Goal: Transaction & Acquisition: Purchase product/service

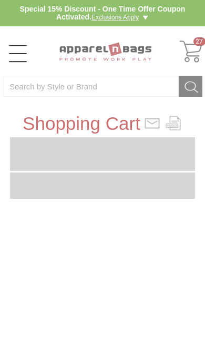
type input "TK4C4H"
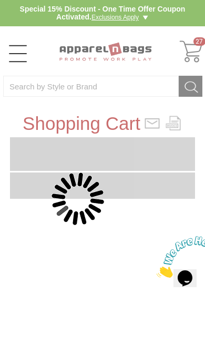
click at [192, 47] on div at bounding box center [102, 172] width 205 height 345
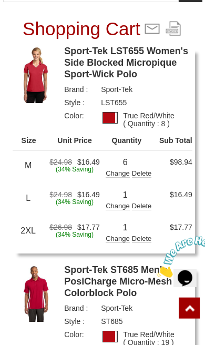
scroll to position [95, 0]
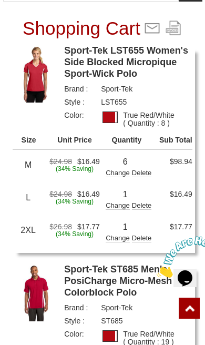
click at [155, 61] on link "Sport-Tek LST655 Women's Side Blocked Micropique Sport-Wick Polo" at bounding box center [128, 62] width 128 height 35
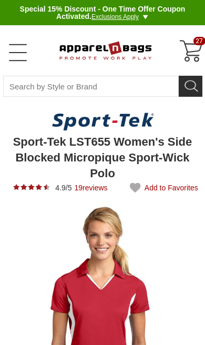
type input "UPDATE CART"
type input "See Next 12 Reviews"
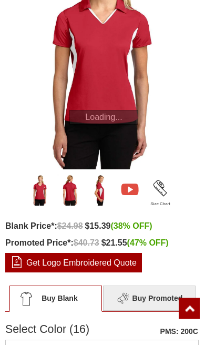
scroll to position [265, 0]
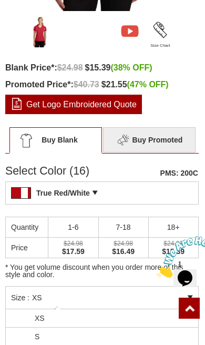
scroll to position [0, 0]
click at [116, 333] on li "S" at bounding box center [102, 336] width 192 height 18
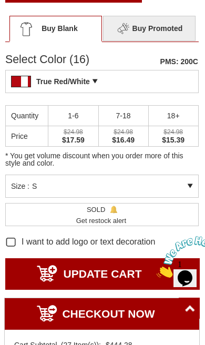
scroll to position [535, 0]
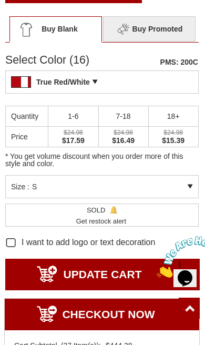
click at [110, 213] on span "SOLD Get notified when this item will be back in stock Get restock alert" at bounding box center [102, 215] width 52 height 22
type input "patiencearthur@mac.com"
type input "2147295810"
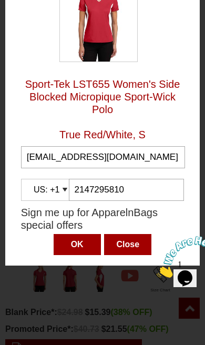
scroll to position [191, 0]
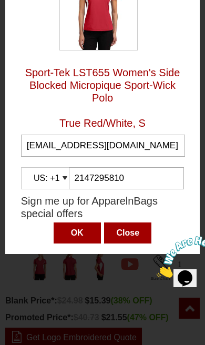
click at [79, 233] on input "OK" at bounding box center [77, 232] width 47 height 21
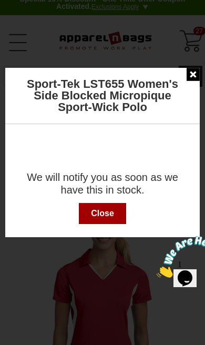
scroll to position [0, 0]
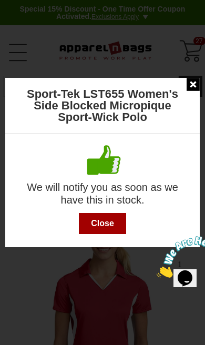
click at [114, 216] on input "Close" at bounding box center [102, 223] width 47 height 21
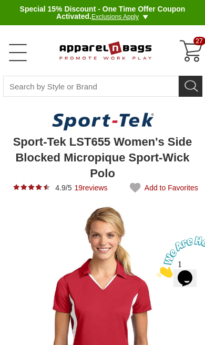
click at [196, 48] on div "27" at bounding box center [191, 51] width 25 height 25
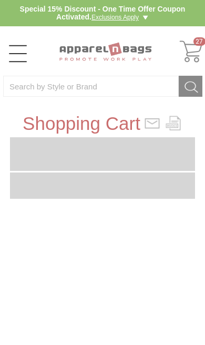
type input "TK4C4H"
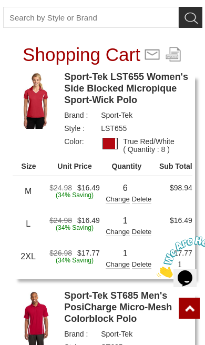
scroll to position [73, 0]
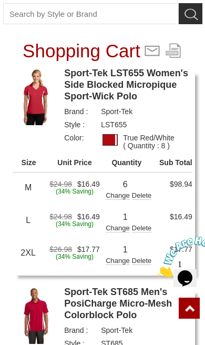
click at [116, 193] on div "Change" at bounding box center [118, 194] width 24 height 11
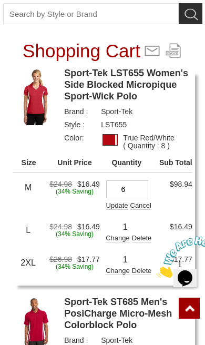
click at [138, 188] on input "6" at bounding box center [127, 189] width 42 height 18
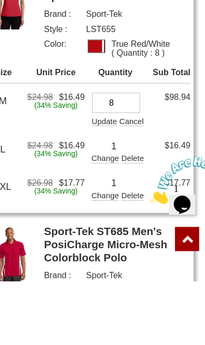
type input "8"
click at [106, 199] on div "Update" at bounding box center [117, 204] width 22 height 11
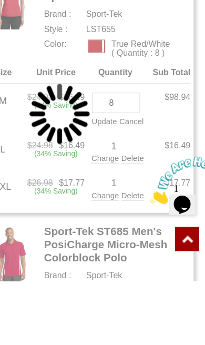
scroll to position [169, 0]
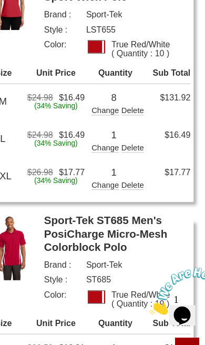
click at [106, 128] on div "Change" at bounding box center [118, 130] width 24 height 11
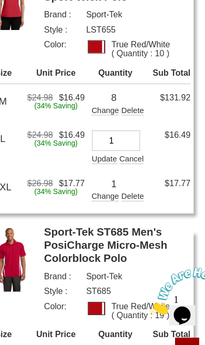
click at [114, 121] on input "1" at bounding box center [127, 125] width 42 height 18
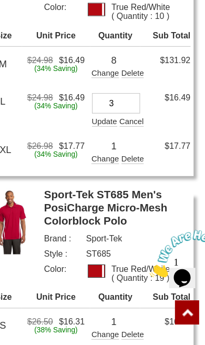
type input "3"
click at [106, 135] on div "Update" at bounding box center [117, 140] width 22 height 11
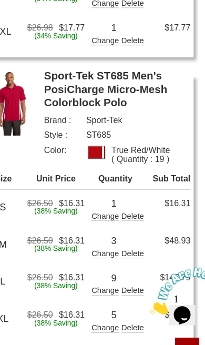
scroll to position [300, 0]
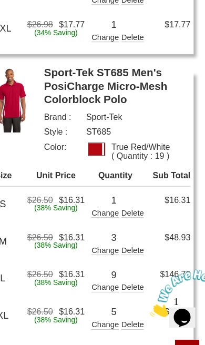
click at [106, 220] on div "Change" at bounding box center [118, 218] width 24 height 11
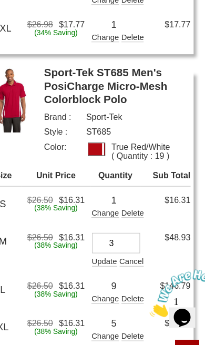
click at [106, 227] on div "Update" at bounding box center [117, 228] width 22 height 11
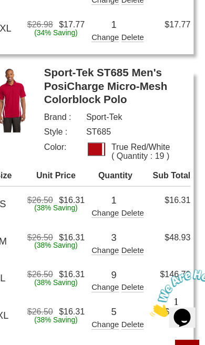
click at [114, 213] on div "Update Change Delete Cancel" at bounding box center [127, 218] width 42 height 12
click at [106, 218] on div "Change" at bounding box center [118, 218] width 24 height 11
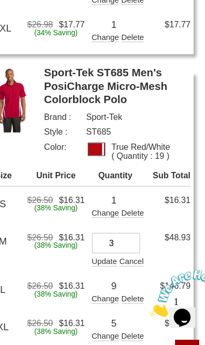
click at [111, 214] on input "3" at bounding box center [127, 213] width 42 height 18
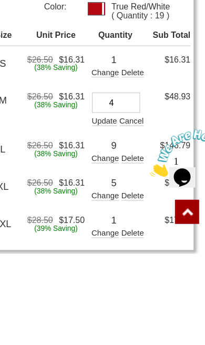
type input "4"
click at [106, 223] on div "Update" at bounding box center [117, 228] width 22 height 11
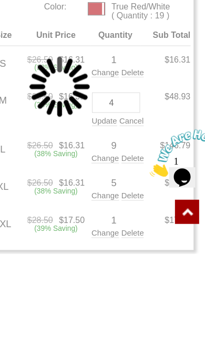
scroll to position [421, 0]
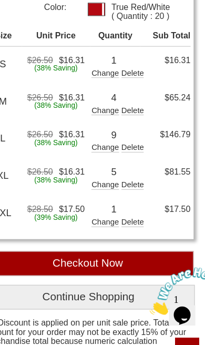
click at [106, 126] on div "Change" at bounding box center [118, 130] width 24 height 11
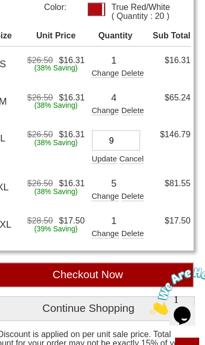
click at [113, 120] on input "9" at bounding box center [127, 125] width 42 height 18
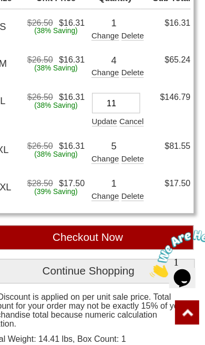
type input "11"
click at [106, 135] on div "Update" at bounding box center [117, 140] width 22 height 11
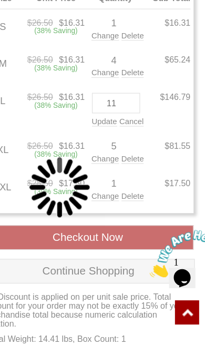
scroll to position [453, 0]
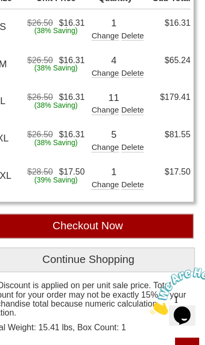
click at [106, 131] on div "Change" at bounding box center [118, 130] width 24 height 11
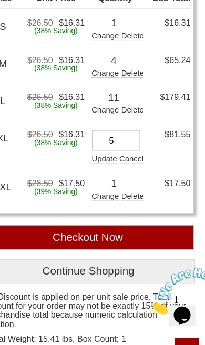
click at [110, 121] on input "5" at bounding box center [127, 125] width 42 height 18
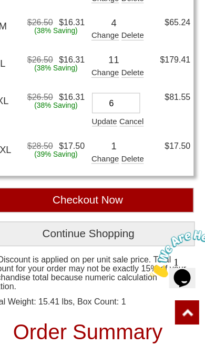
type input "6"
click at [106, 135] on div "Update" at bounding box center [117, 140] width 22 height 11
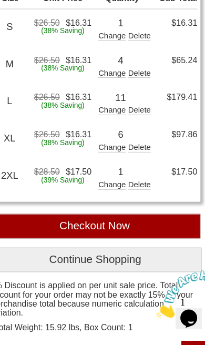
scroll to position [455, 0]
click at [136, 195] on input "Checkout Now" at bounding box center [102, 198] width 185 height 22
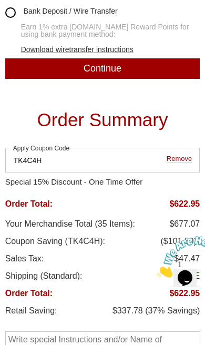
scroll to position [484, 0]
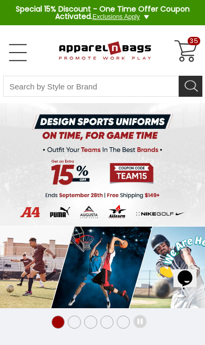
click at [190, 50] on div "35" at bounding box center [185, 51] width 25 height 25
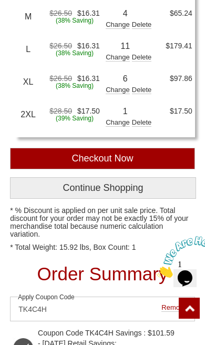
scroll to position [493, 0]
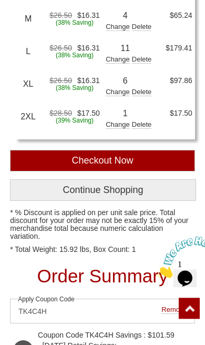
click at [170, 158] on input "Checkout Now" at bounding box center [102, 161] width 185 height 22
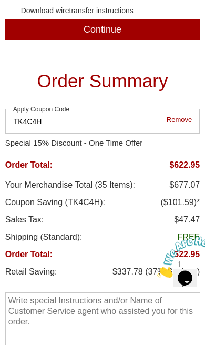
scroll to position [546, 0]
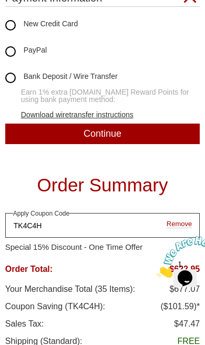
click at [180, 230] on input "TK4C4H" at bounding box center [102, 225] width 195 height 25
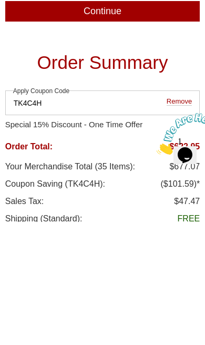
click at [180, 221] on span "Remove" at bounding box center [179, 225] width 25 height 8
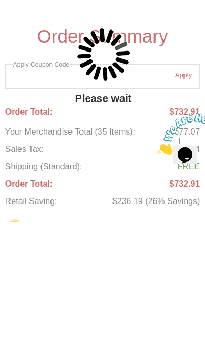
scroll to position [541, 0]
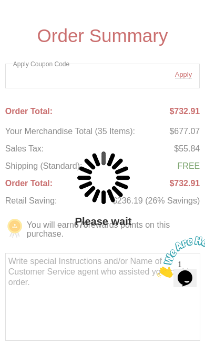
click at [116, 101] on div "Please wait" at bounding box center [134, 151] width 268 height 408
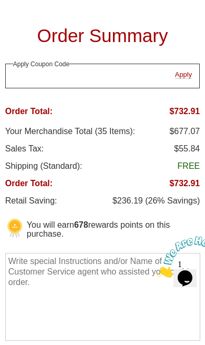
click at [110, 76] on input "Apply coupon code" at bounding box center [102, 76] width 195 height 25
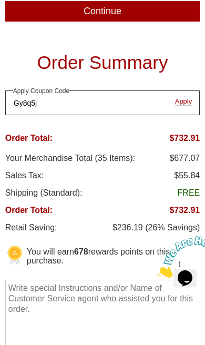
type input "Gy8q5j"
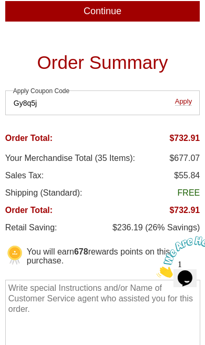
click at [182, 103] on span "Apply" at bounding box center [183, 102] width 17 height 8
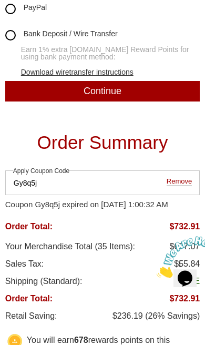
scroll to position [437, 0]
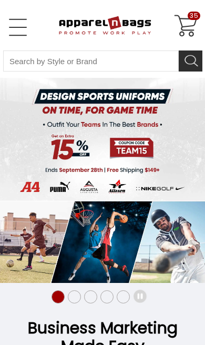
click at [182, 14] on div "35" at bounding box center [185, 26] width 25 height 25
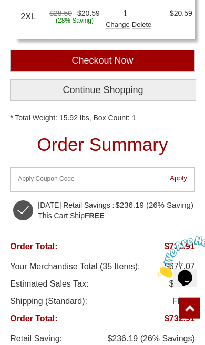
scroll to position [575, 0]
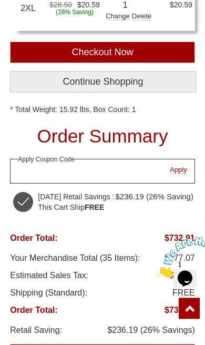
click at [124, 169] on input "Enter Coupon Code" at bounding box center [102, 171] width 185 height 25
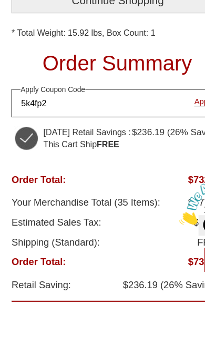
type input "5k4fp2"
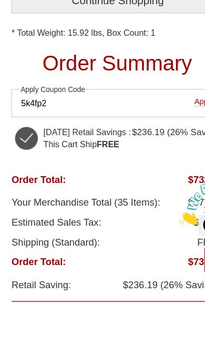
click at [175, 166] on span "Apply" at bounding box center [178, 170] width 17 height 8
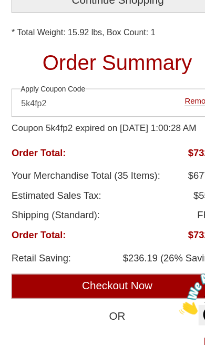
scroll to position [653, 0]
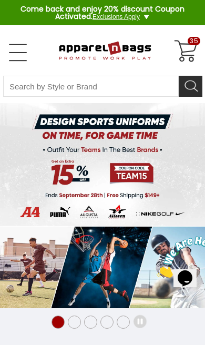
click at [187, 46] on div "35" at bounding box center [185, 51] width 25 height 25
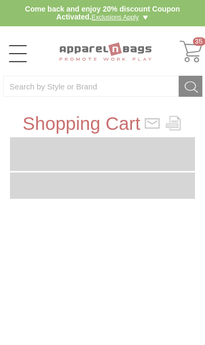
type input "VLX2W8"
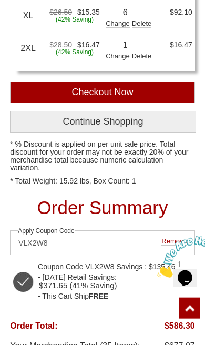
scroll to position [561, 0]
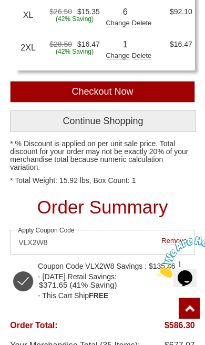
click at [149, 89] on input "Checkout Now" at bounding box center [102, 92] width 185 height 22
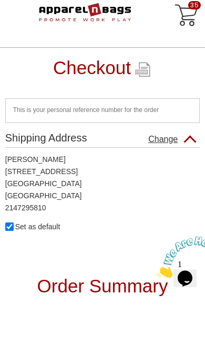
scroll to position [10, 0]
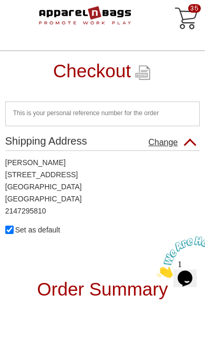
click at [189, 23] on div "35" at bounding box center [186, 18] width 25 height 25
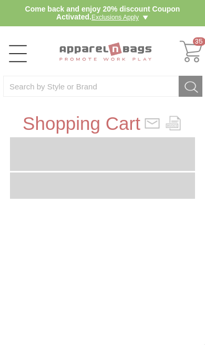
type input "VLX2W8"
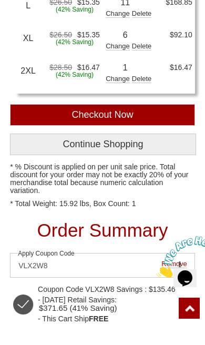
scroll to position [538, 0]
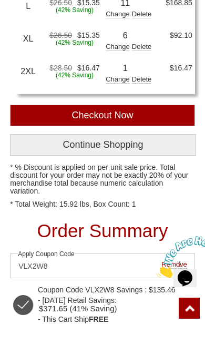
click at [158, 109] on input "Checkout Now" at bounding box center [102, 116] width 185 height 22
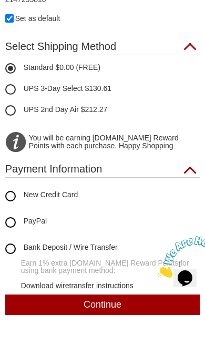
scroll to position [248, 0]
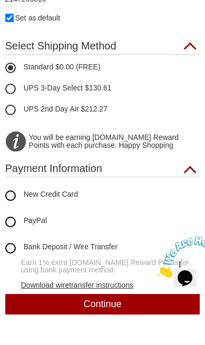
click at [9, 196] on icon "New Credit Card" at bounding box center [10, 195] width 11 height 11
click at [5, 190] on input "New Credit Card" at bounding box center [5, 190] width 0 height 0
radio input "true"
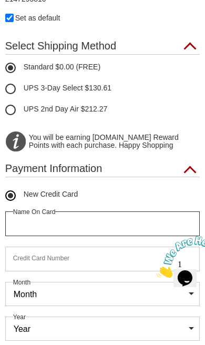
click at [140, 225] on input "text" at bounding box center [102, 223] width 195 height 25
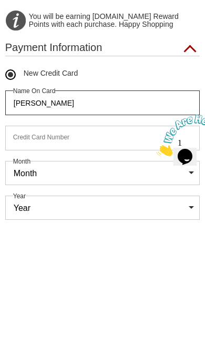
type input "[PERSON_NAME]"
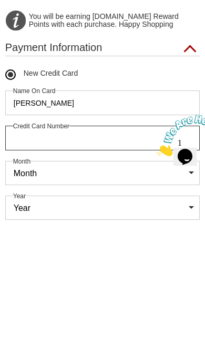
click at [148, 247] on input "tel" at bounding box center [102, 259] width 195 height 25
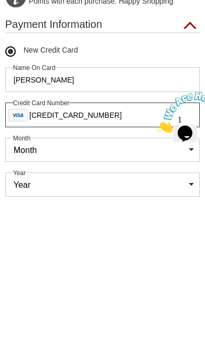
type input "4744721067053086"
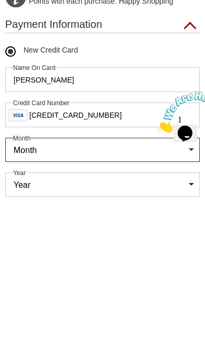
click at [103, 282] on select "Month 01 02 03 04 05 06 07 08 09 10 11 12" at bounding box center [102, 294] width 195 height 24
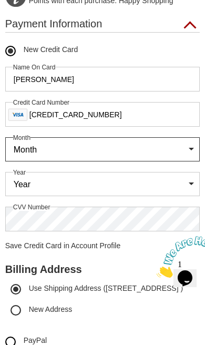
select select "3"
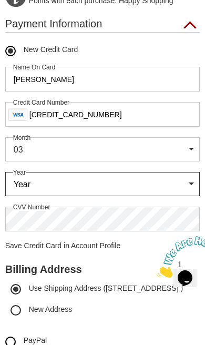
click at [116, 189] on select "Year 2025 2026 2027 2028 2029 2030 2031 2032 2033 2034 2035" at bounding box center [102, 184] width 195 height 24
select select "2030"
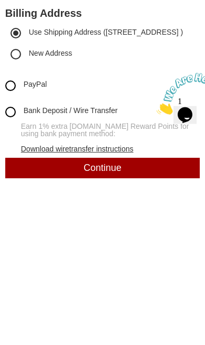
scroll to position [486, 0]
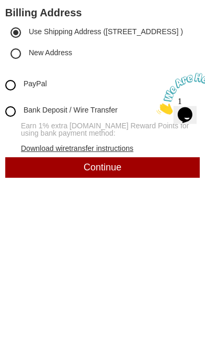
click at [118, 320] on div "Continue" at bounding box center [102, 330] width 195 height 20
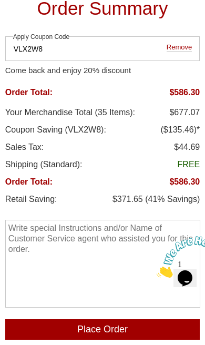
scroll to position [721, 0]
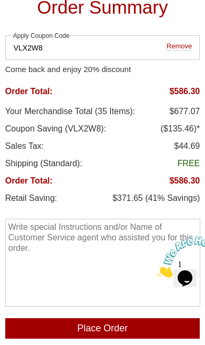
click at [114, 326] on input "Place Order" at bounding box center [102, 328] width 195 height 20
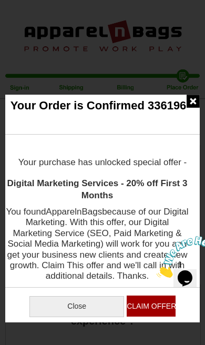
click at [81, 305] on input "Close" at bounding box center [76, 306] width 95 height 21
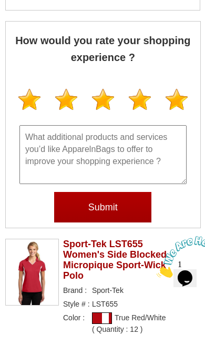
scroll to position [263, 0]
